Goal: Information Seeking & Learning: Learn about a topic

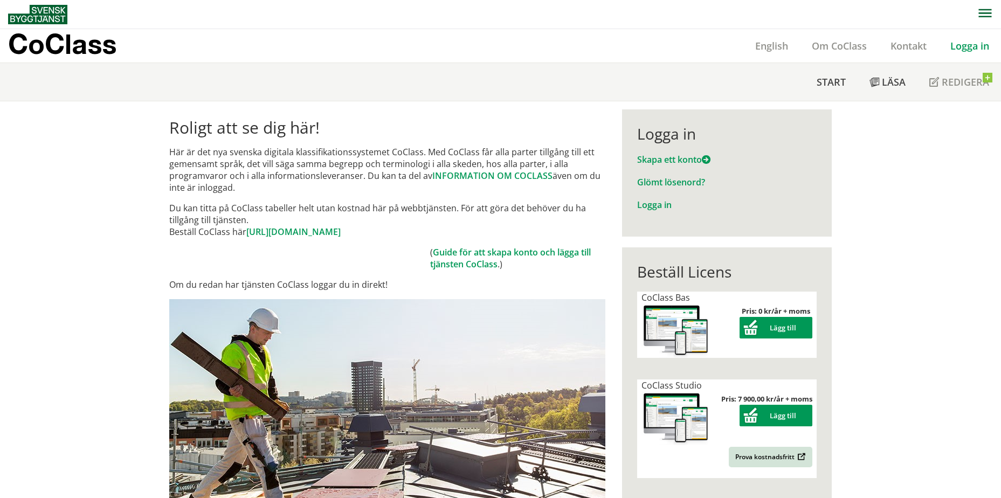
click at [961, 45] on link "Logga in" at bounding box center [970, 45] width 63 height 13
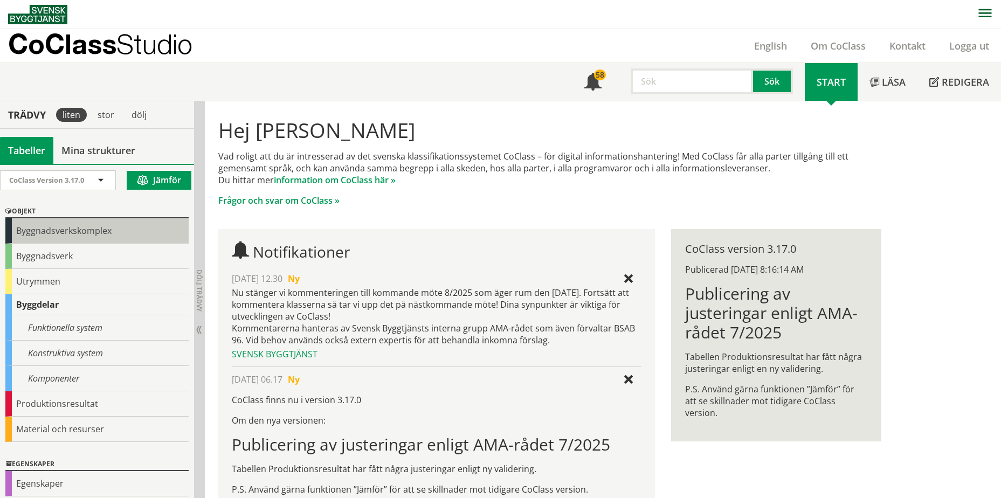
click at [94, 238] on div "Byggnadsverkskomplex" at bounding box center [96, 230] width 183 height 25
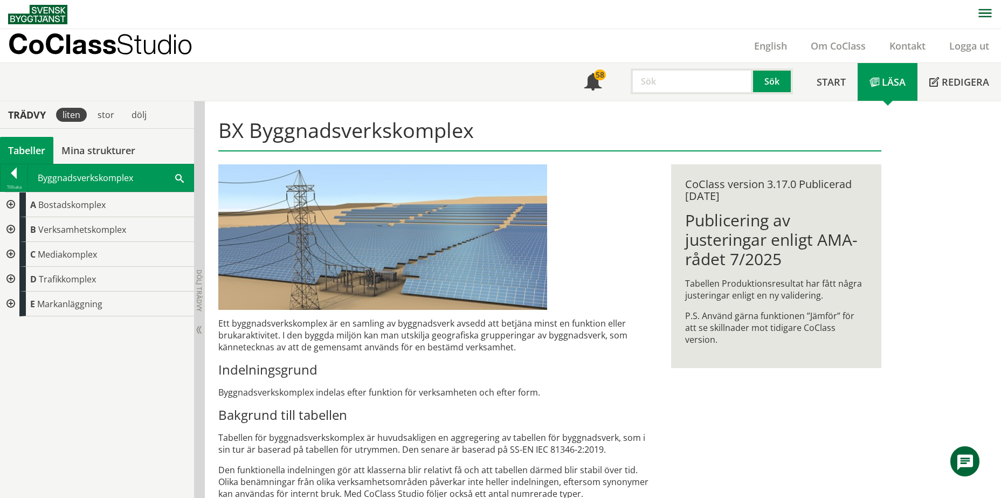
click at [15, 225] on div at bounding box center [9, 229] width 19 height 25
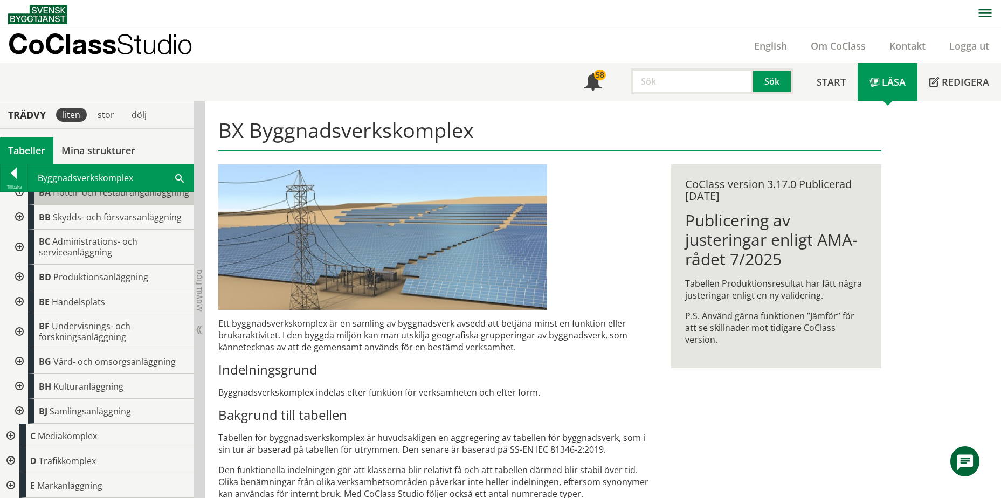
scroll to position [72, 0]
click at [17, 329] on div at bounding box center [18, 331] width 19 height 35
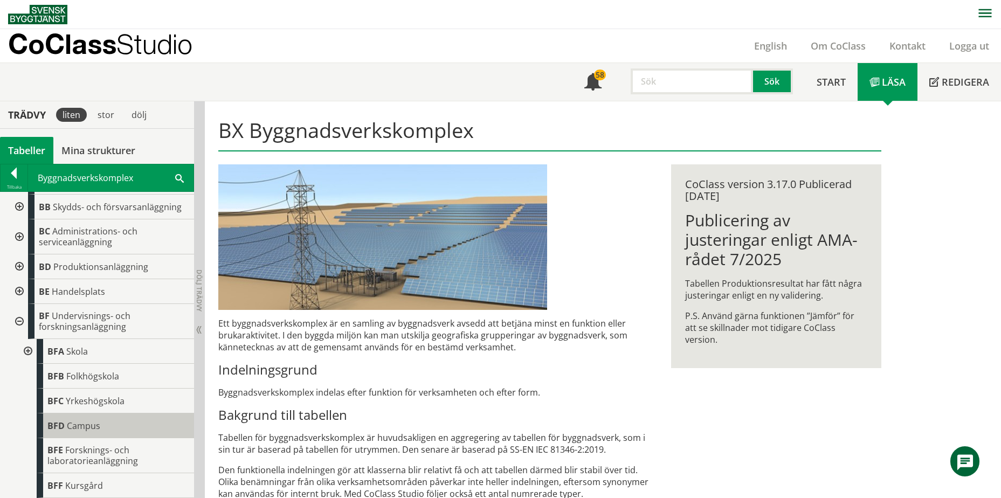
click at [76, 432] on span "Campus" at bounding box center [83, 426] width 33 height 12
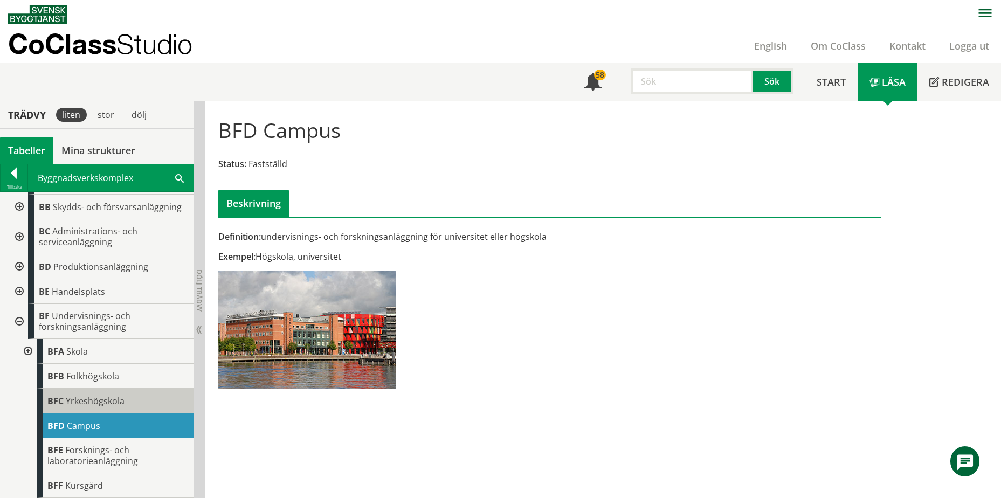
click at [75, 407] on span "Yrkeshögskola" at bounding box center [95, 401] width 59 height 12
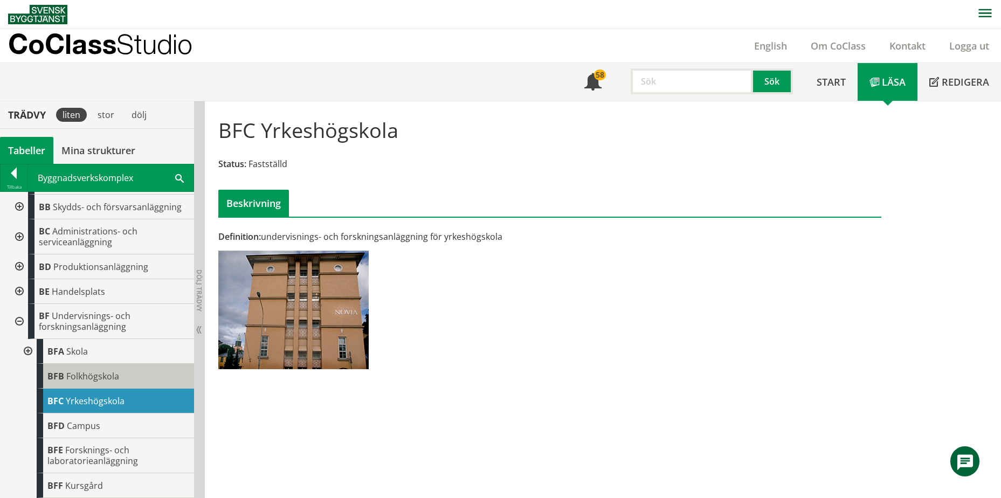
click at [82, 389] on div "BFB Folkhögskola" at bounding box center [115, 376] width 157 height 25
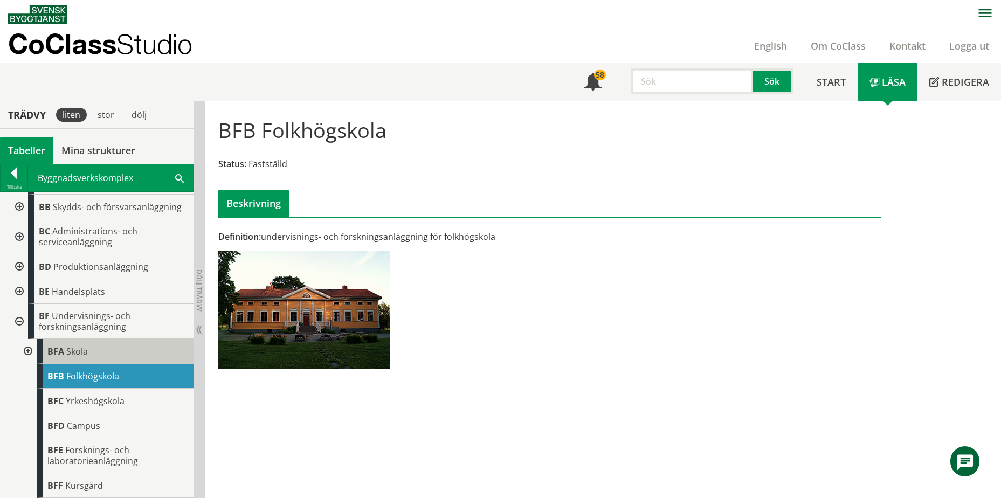
click at [86, 364] on div "BFA Skola" at bounding box center [115, 351] width 157 height 25
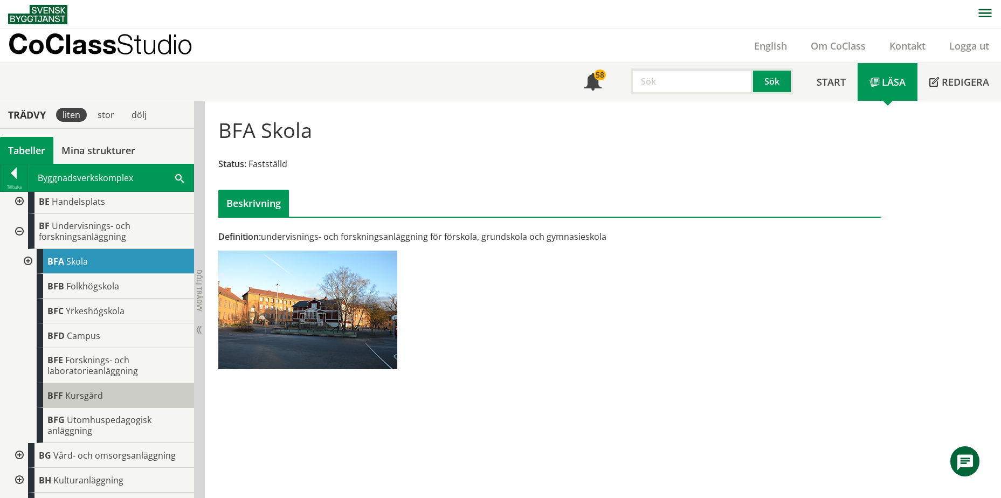
scroll to position [180, 0]
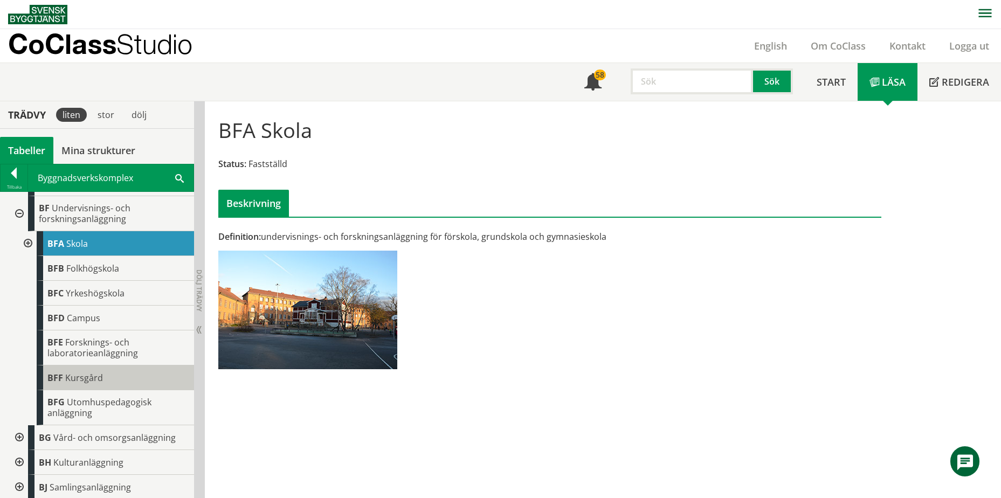
click at [101, 383] on span "Kursgård" at bounding box center [84, 378] width 38 height 12
